Goal: Use online tool/utility

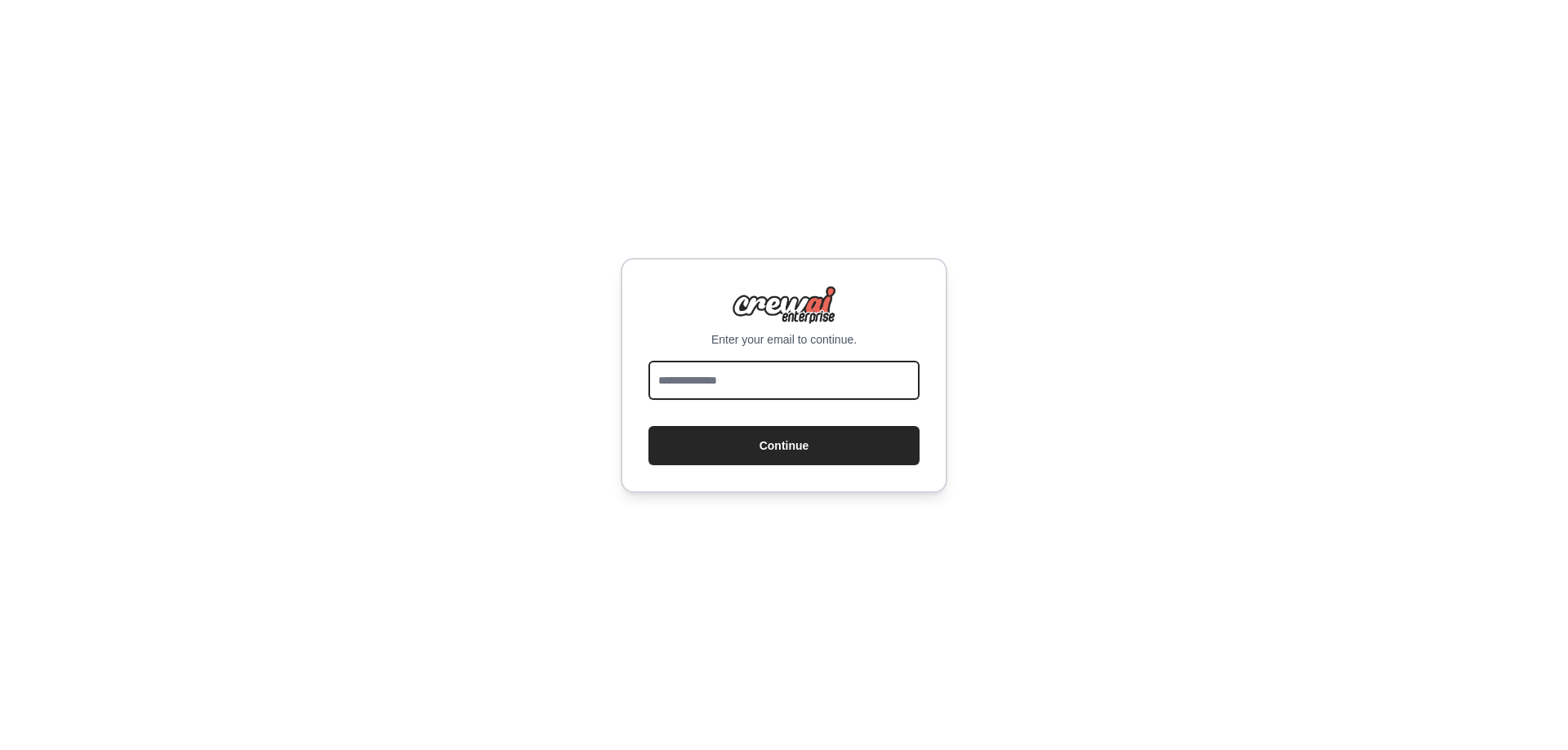
click at [857, 379] on input "email" at bounding box center [784, 380] width 271 height 39
click at [1237, 204] on div "Enter your email to continue. Continue" at bounding box center [784, 375] width 1568 height 750
drag, startPoint x: 1416, startPoint y: 1, endPoint x: 1079, endPoint y: 207, distance: 395.0
click at [1079, 207] on div "Enter your email to continue. Continue" at bounding box center [784, 375] width 1568 height 750
click at [853, 377] on input "email" at bounding box center [784, 380] width 271 height 39
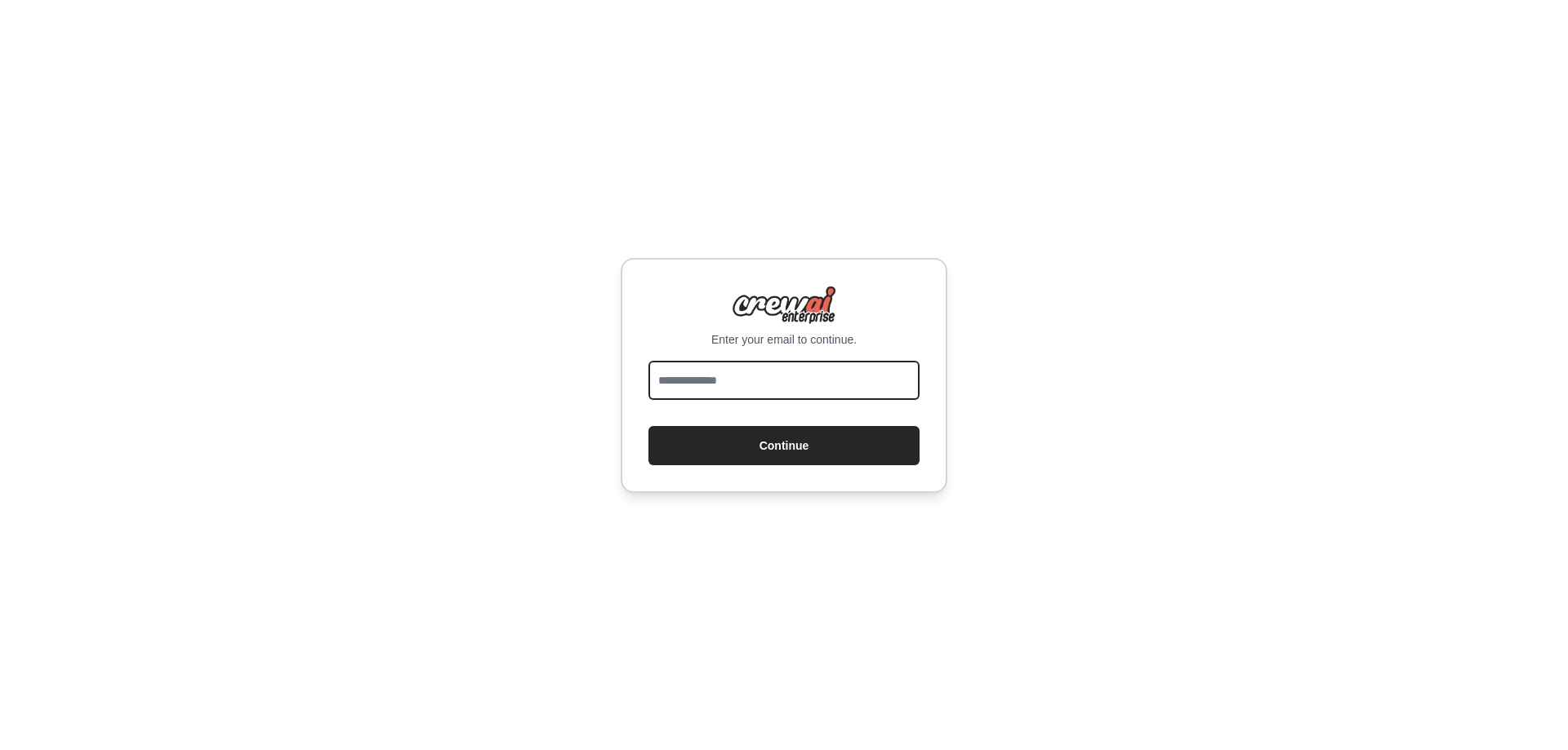
click at [834, 370] on input "email" at bounding box center [784, 380] width 271 height 39
type input "**********"
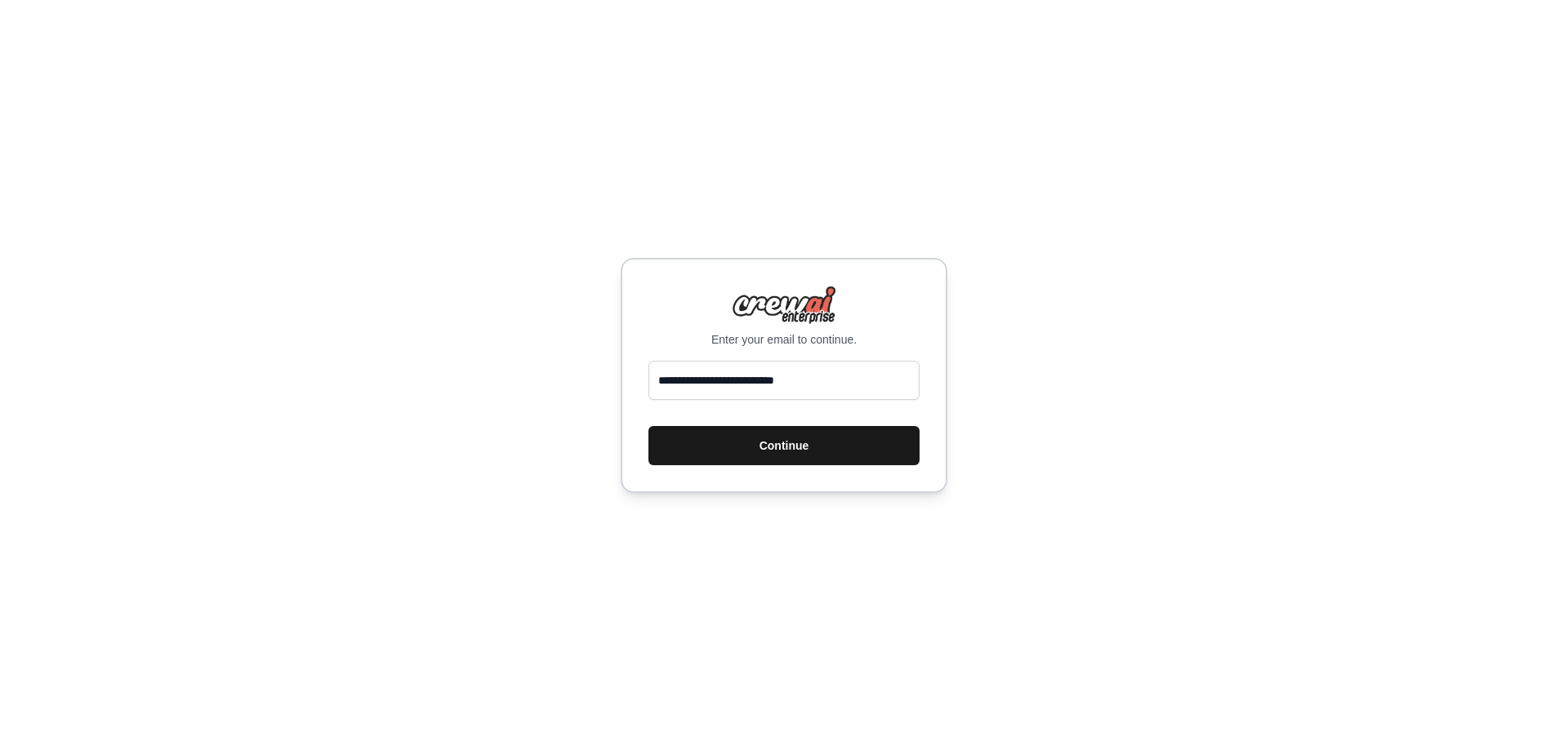
click at [827, 453] on button "Continue" at bounding box center [784, 446] width 271 height 39
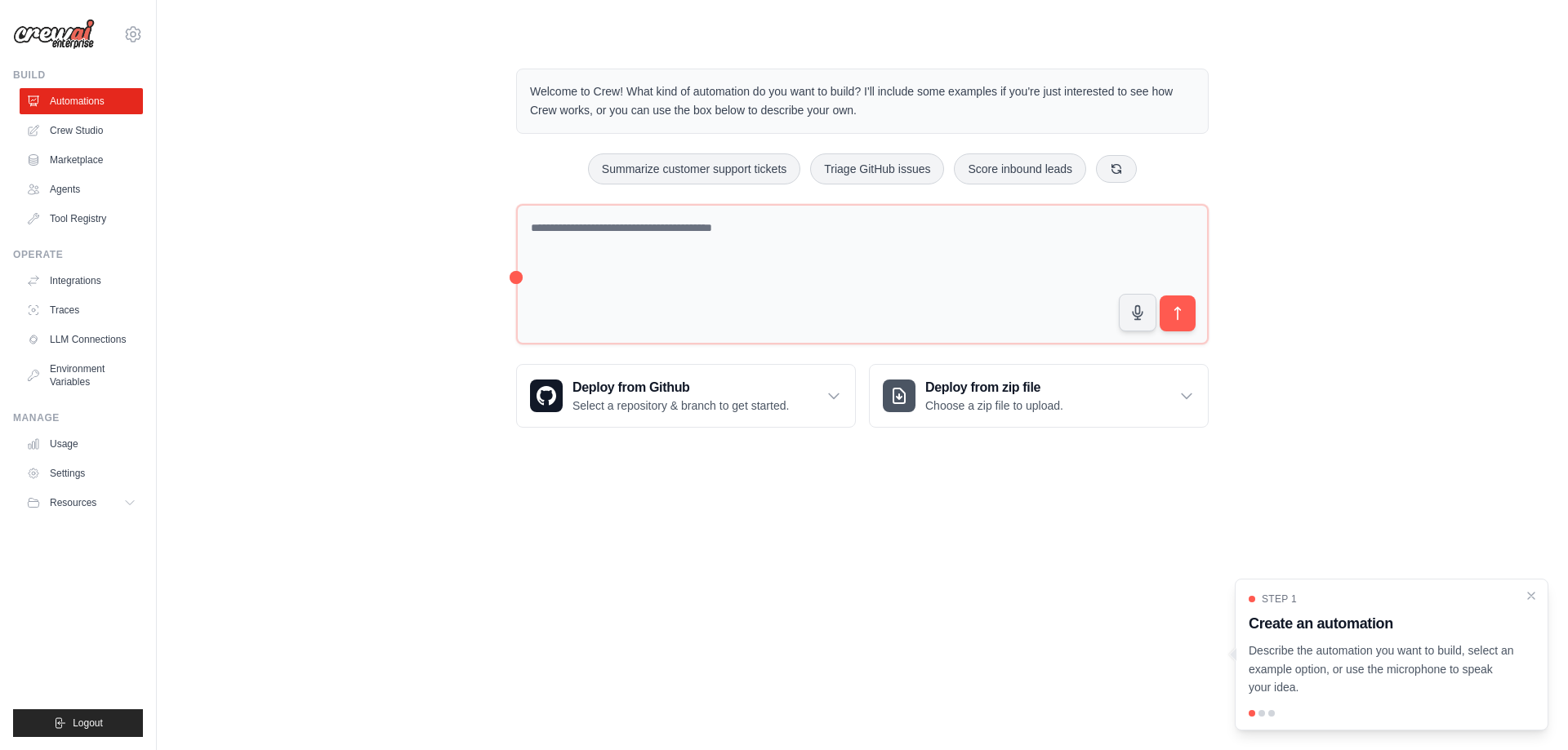
click at [1395, 48] on div "Welcome to Crew! What kind of automation do you want to build? I'll include som…" at bounding box center [862, 248] width 1359 height 411
click at [73, 131] on link "Crew Studio" at bounding box center [83, 130] width 123 height 26
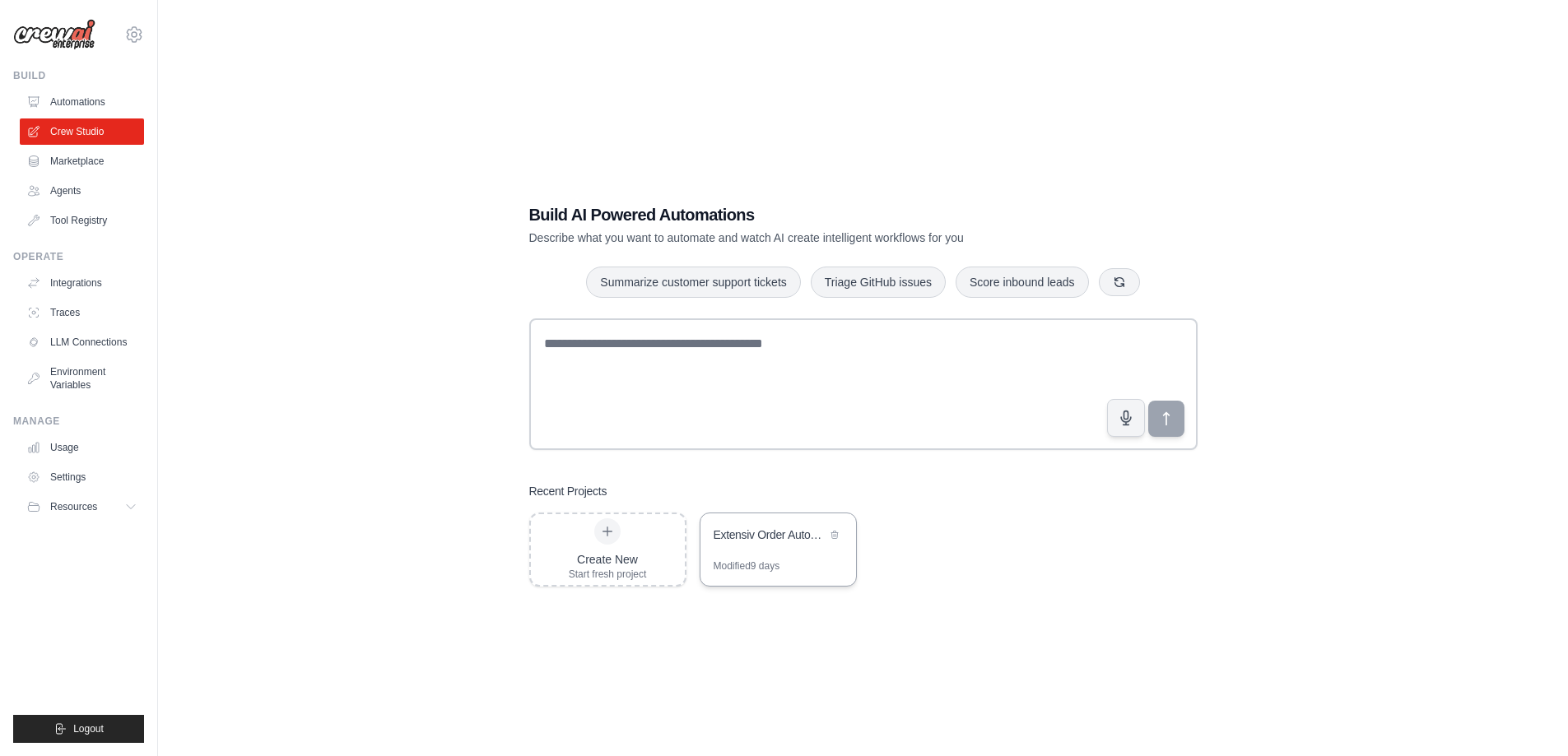
click at [779, 538] on div "Extensiv Order Automation" at bounding box center [770, 535] width 112 height 17
drag, startPoint x: 346, startPoint y: 239, endPoint x: 342, endPoint y: 229, distance: 10.8
click at [344, 233] on div "Build AI Powered Automations Describe what you want to automate and watch AI cr…" at bounding box center [863, 394] width 1358 height 756
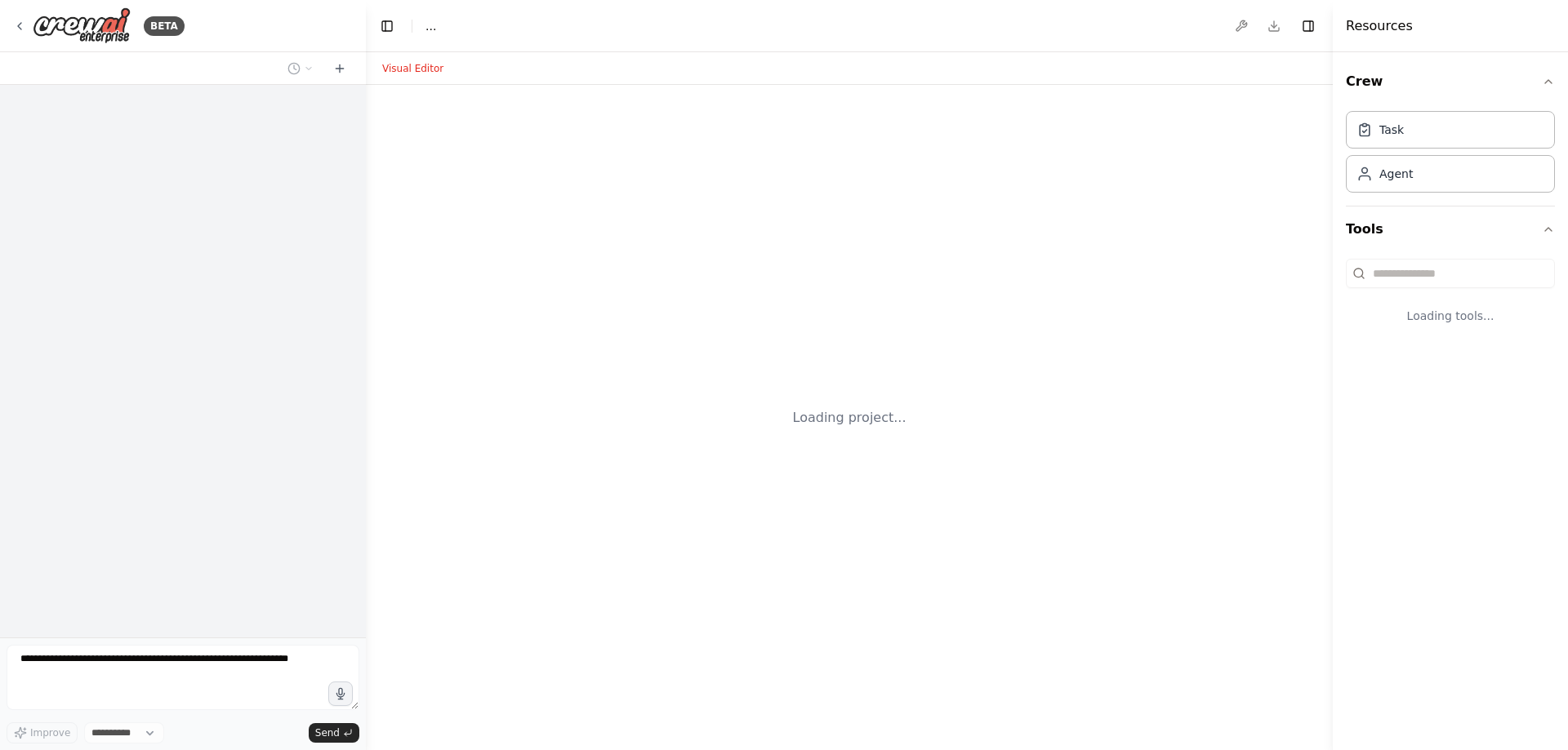
select select "****"
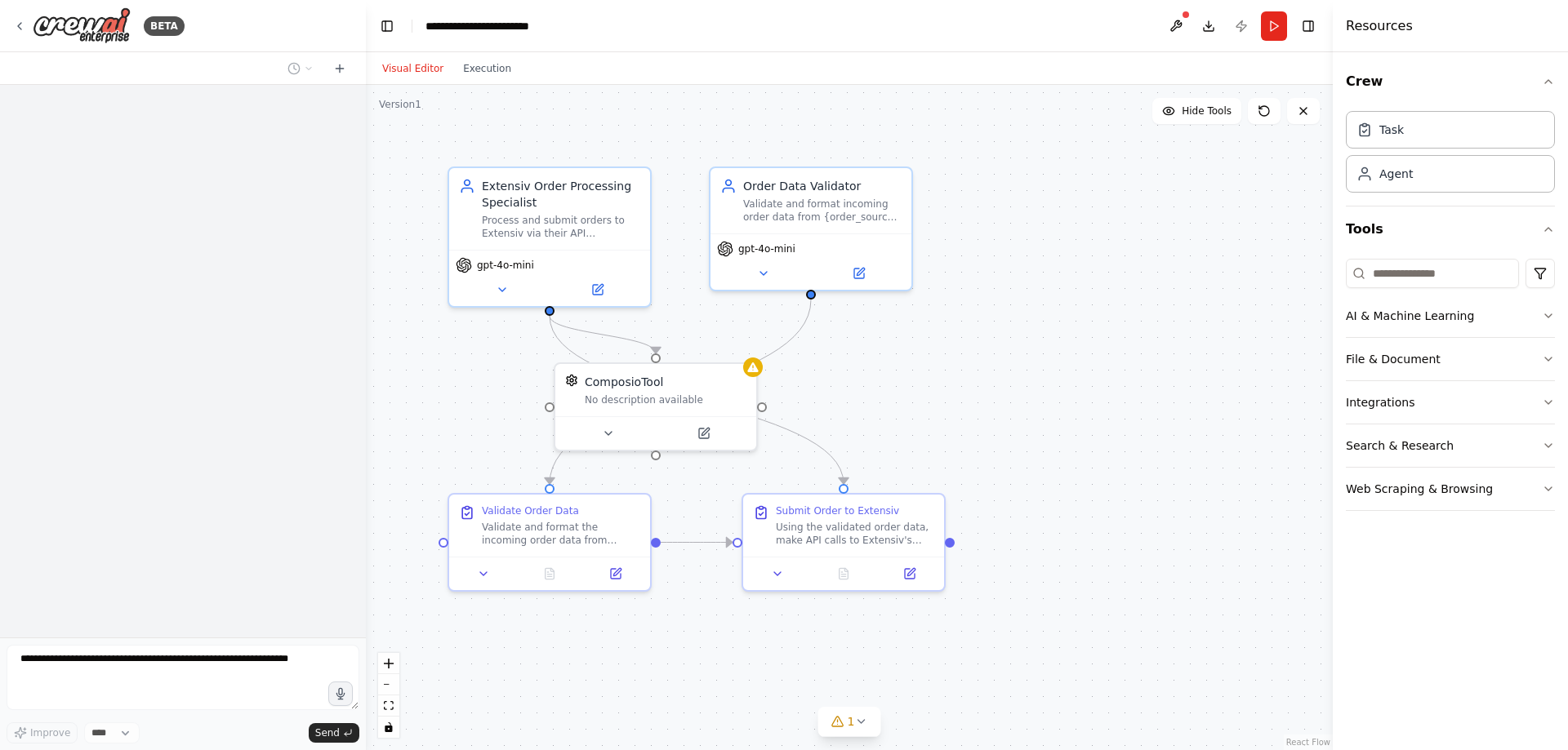
scroll to position [731, 0]
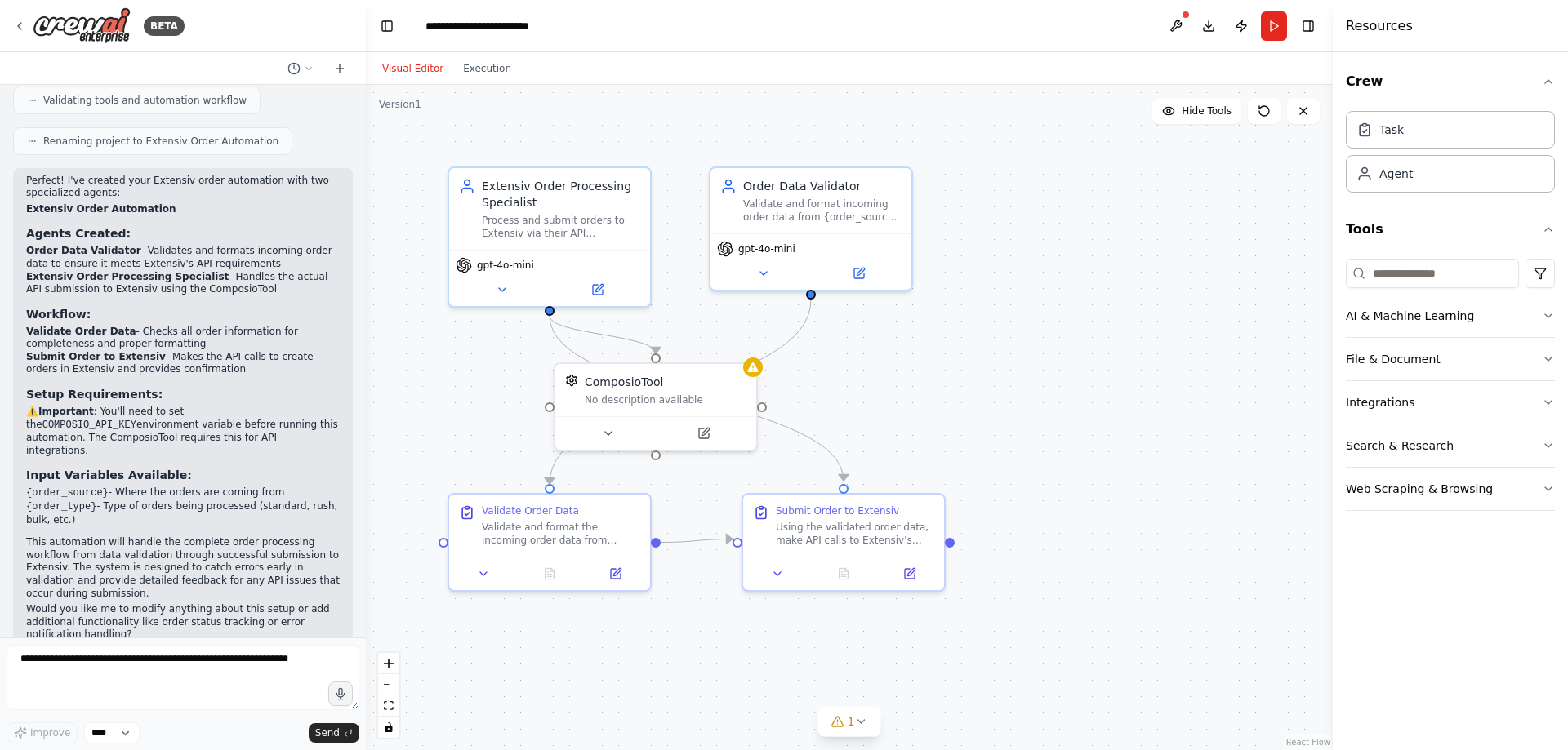
click at [990, 276] on div ".deletable-edge-delete-btn { width: 20px; height: 20px; border: 0px solid #ffff…" at bounding box center [849, 418] width 967 height 666
click at [22, 30] on icon at bounding box center [20, 26] width 13 height 13
